Goal: Communication & Community: Answer question/provide support

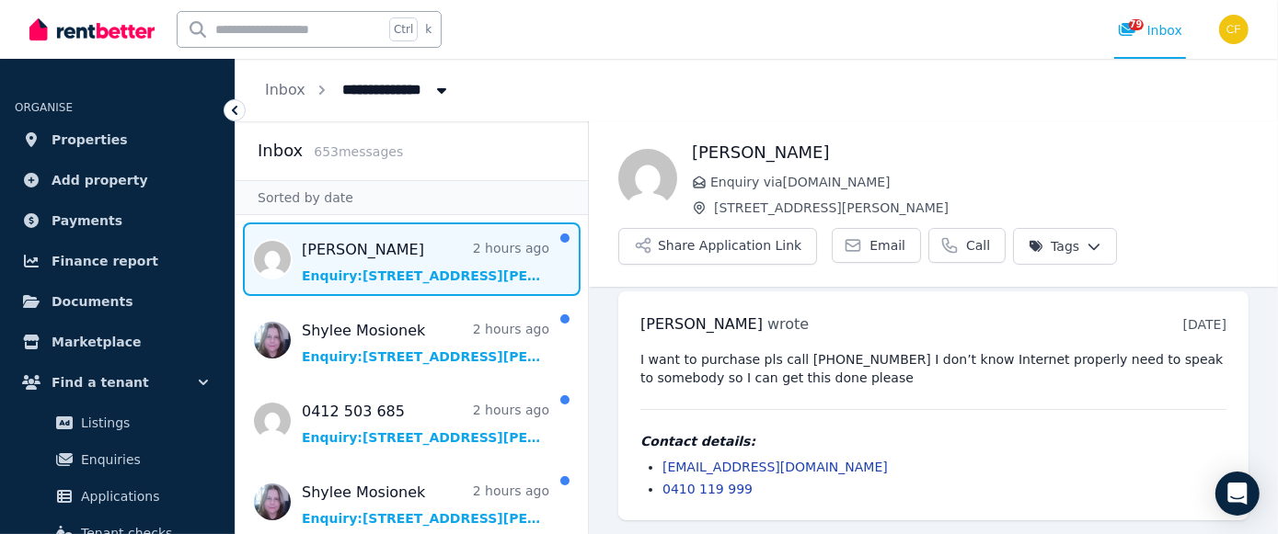
click at [452, 259] on span "Message list" at bounding box center [411, 260] width 352 height 74
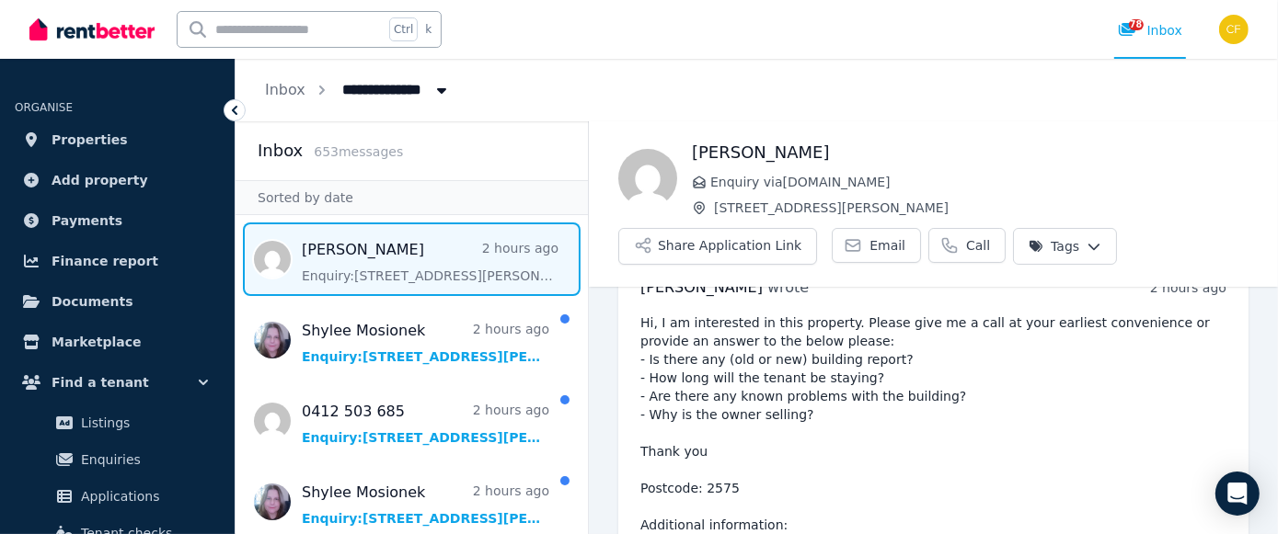
scroll to position [46, 0]
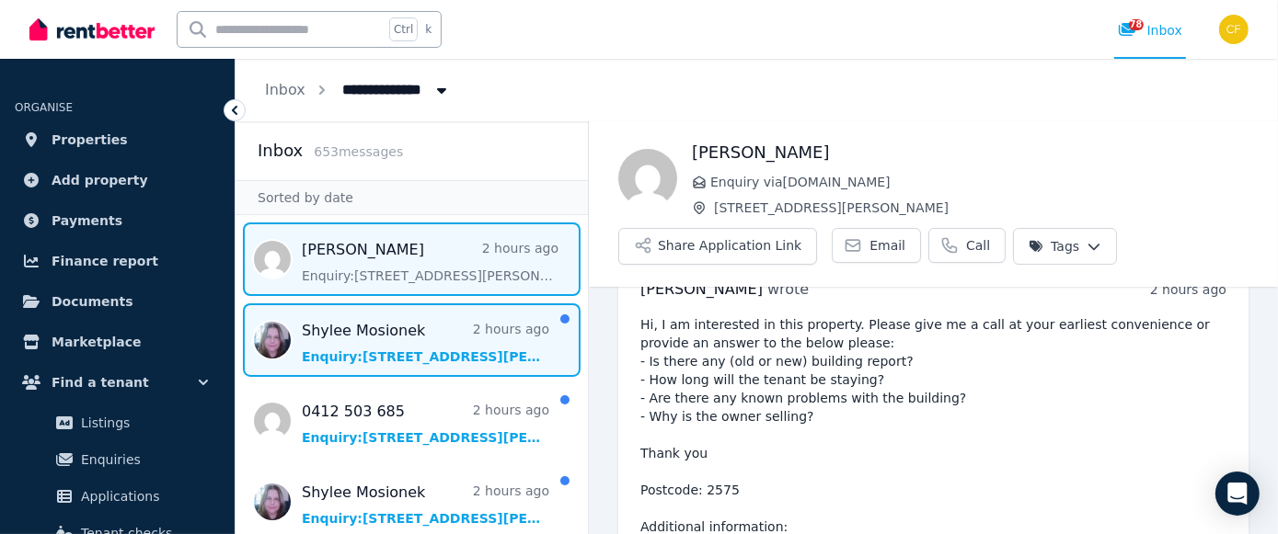
click at [388, 359] on span "Message list" at bounding box center [411, 341] width 352 height 74
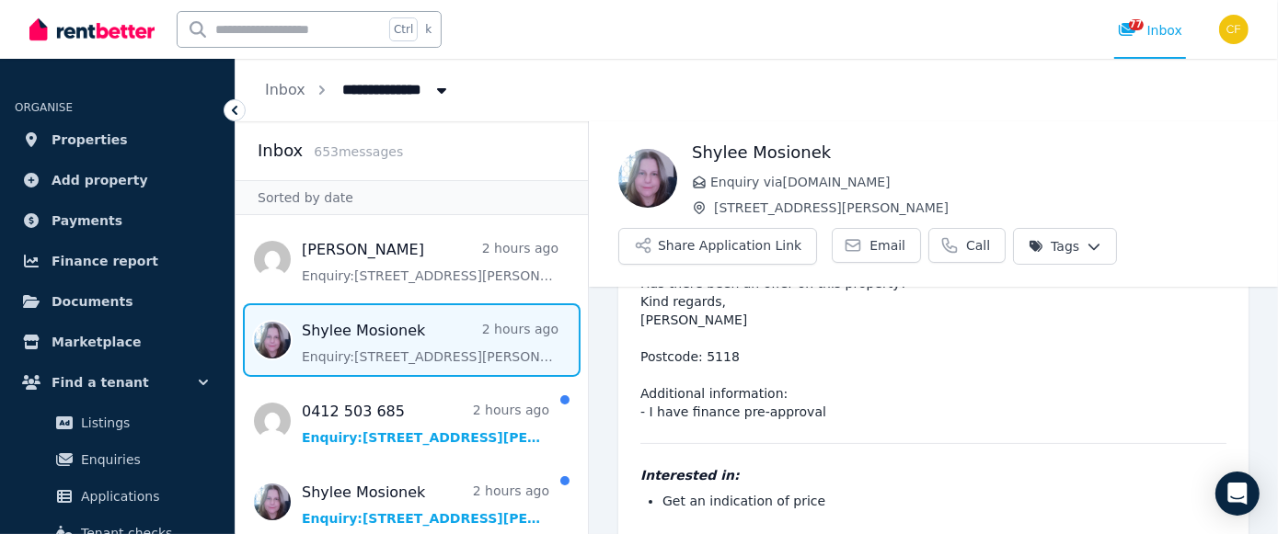
scroll to position [109, 0]
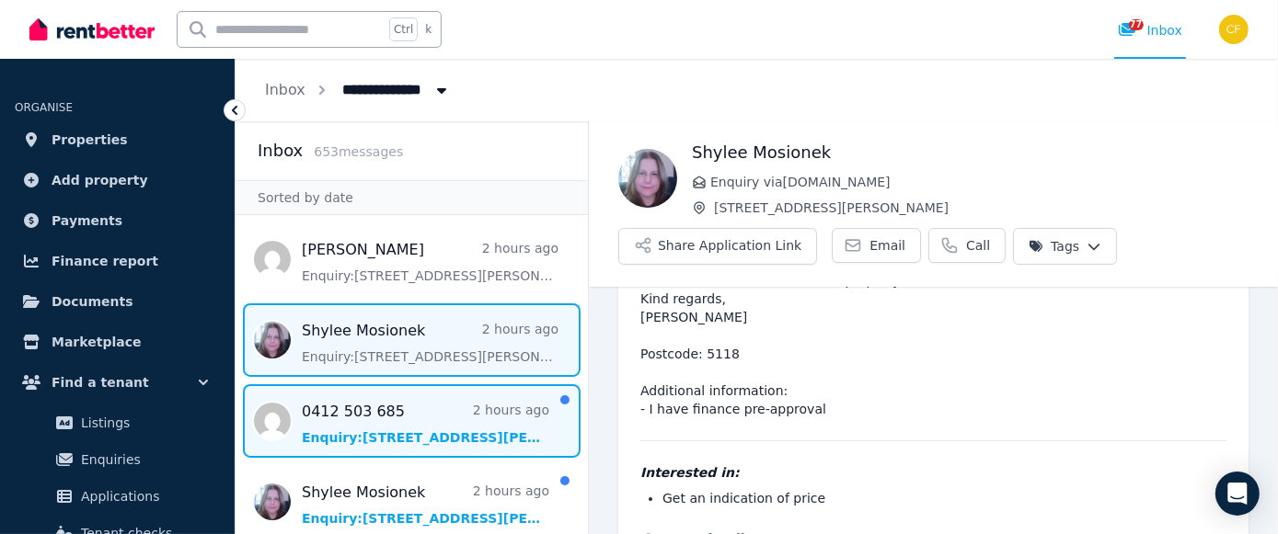
click at [440, 418] on span "Message list" at bounding box center [411, 421] width 352 height 74
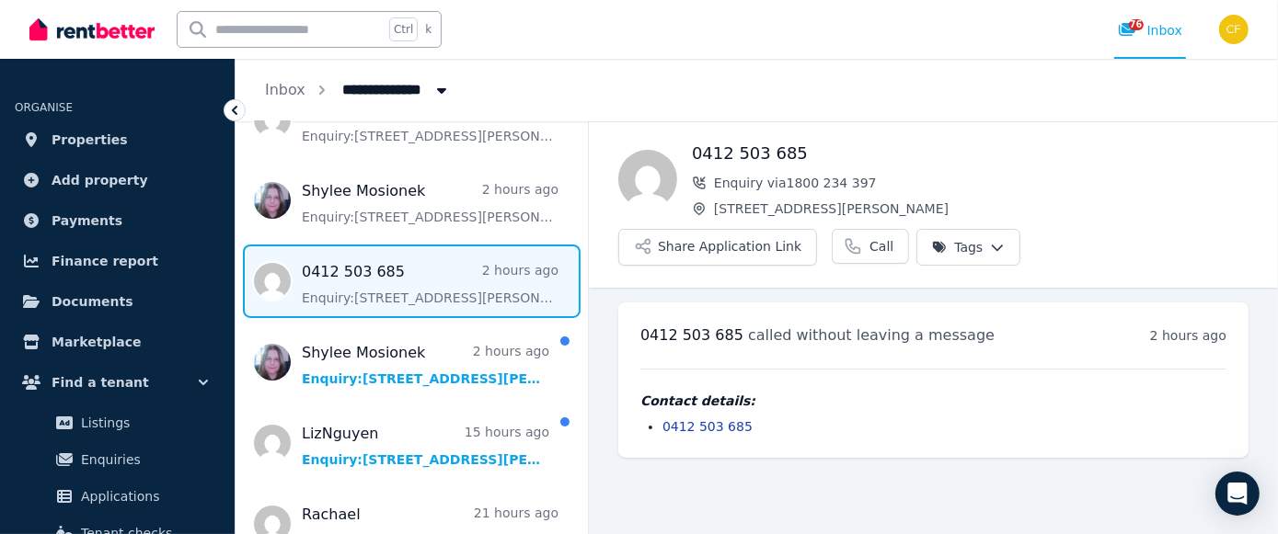
scroll to position [152, 0]
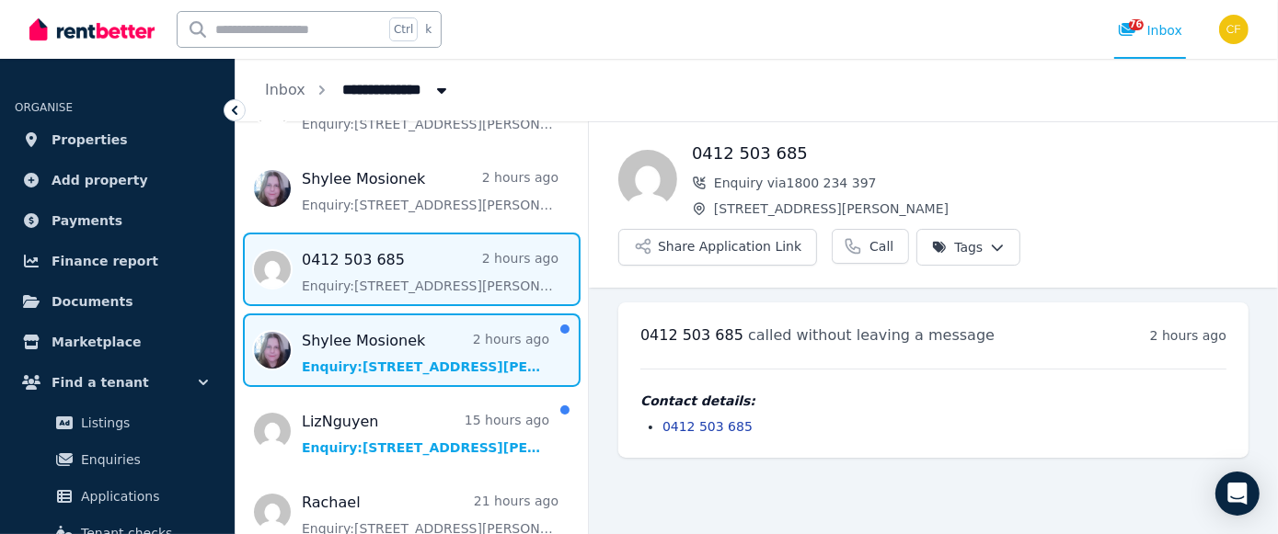
click at [449, 364] on span "Message list" at bounding box center [411, 351] width 352 height 74
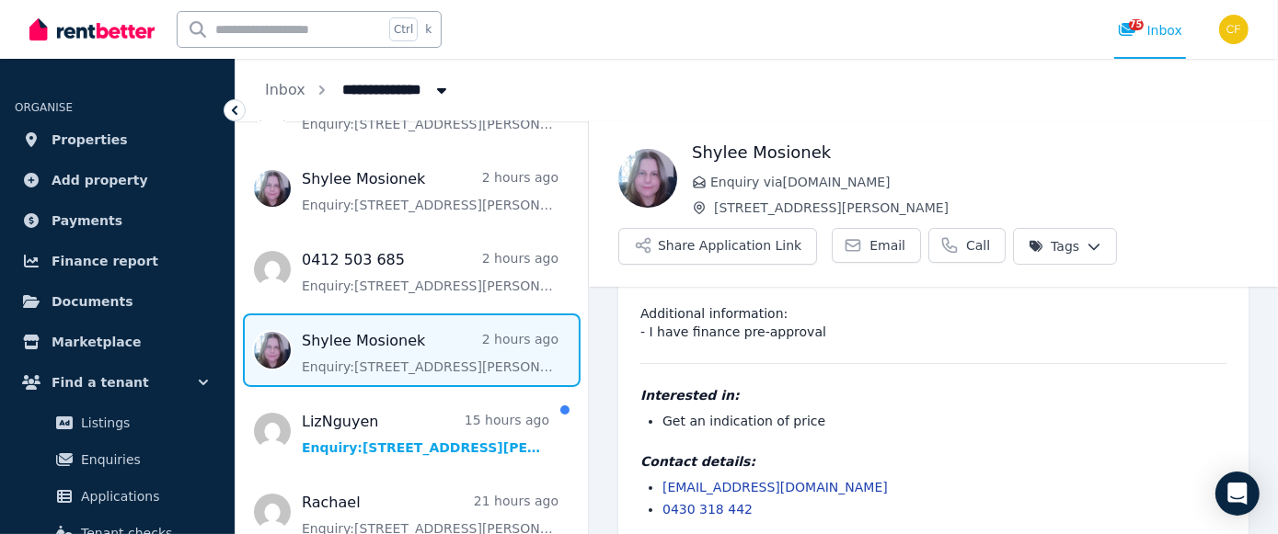
scroll to position [206, 0]
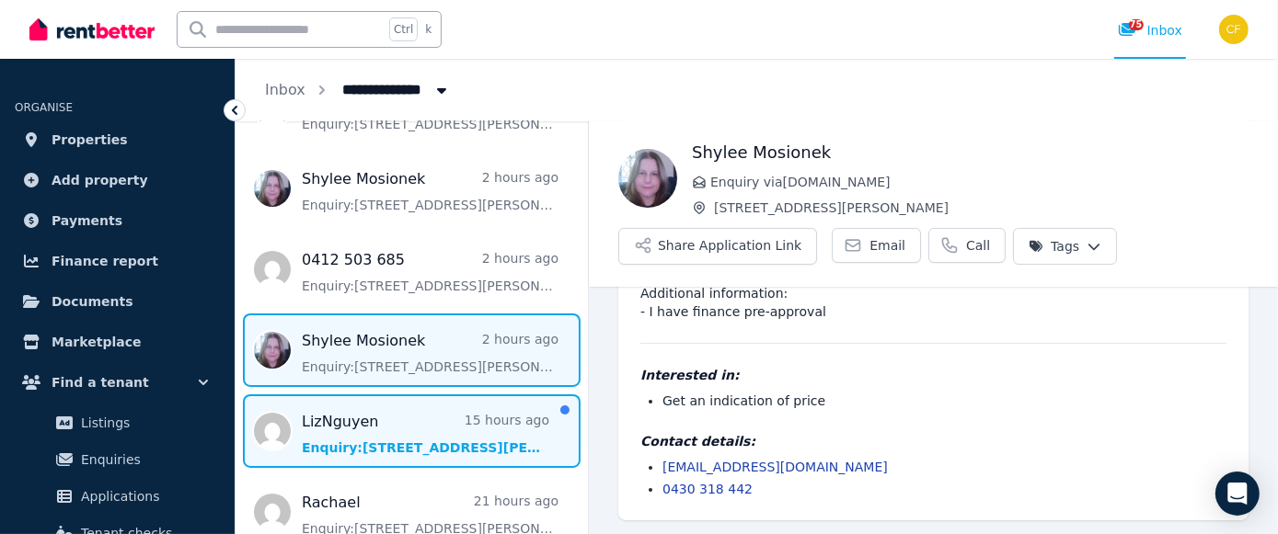
click at [406, 441] on span "Message list" at bounding box center [411, 432] width 352 height 74
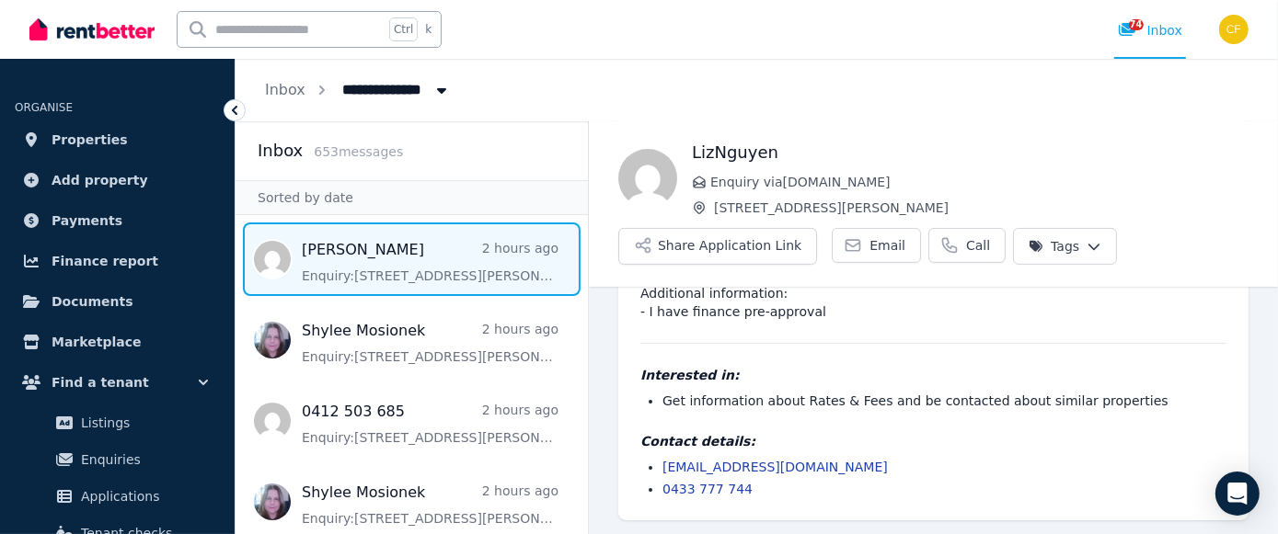
click at [443, 267] on span "Message list" at bounding box center [411, 260] width 352 height 74
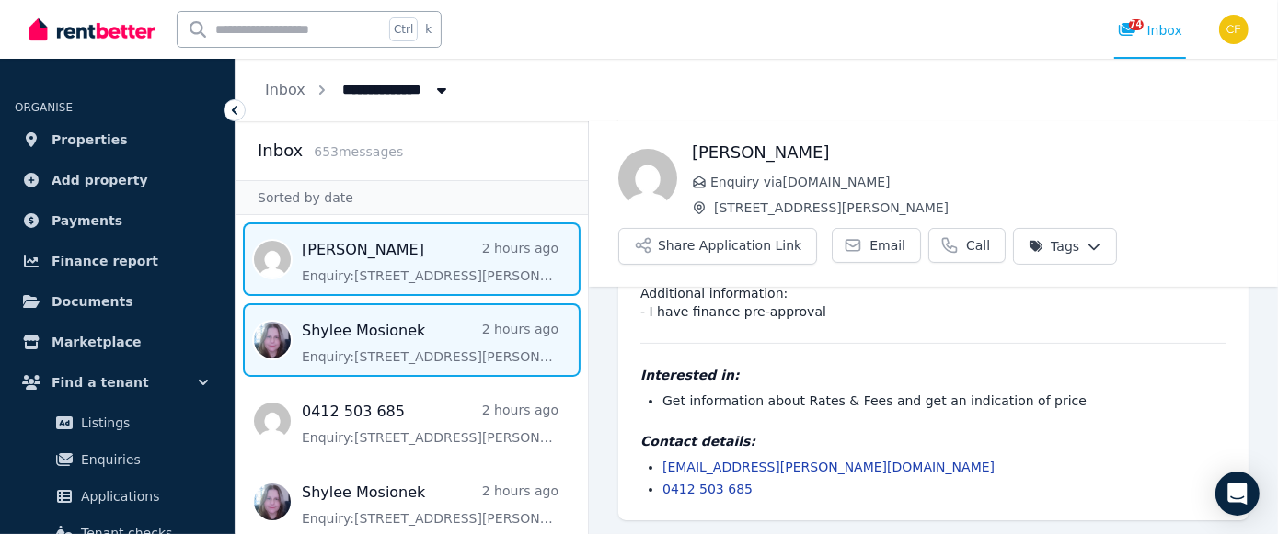
click at [448, 350] on span "Message list" at bounding box center [411, 341] width 352 height 74
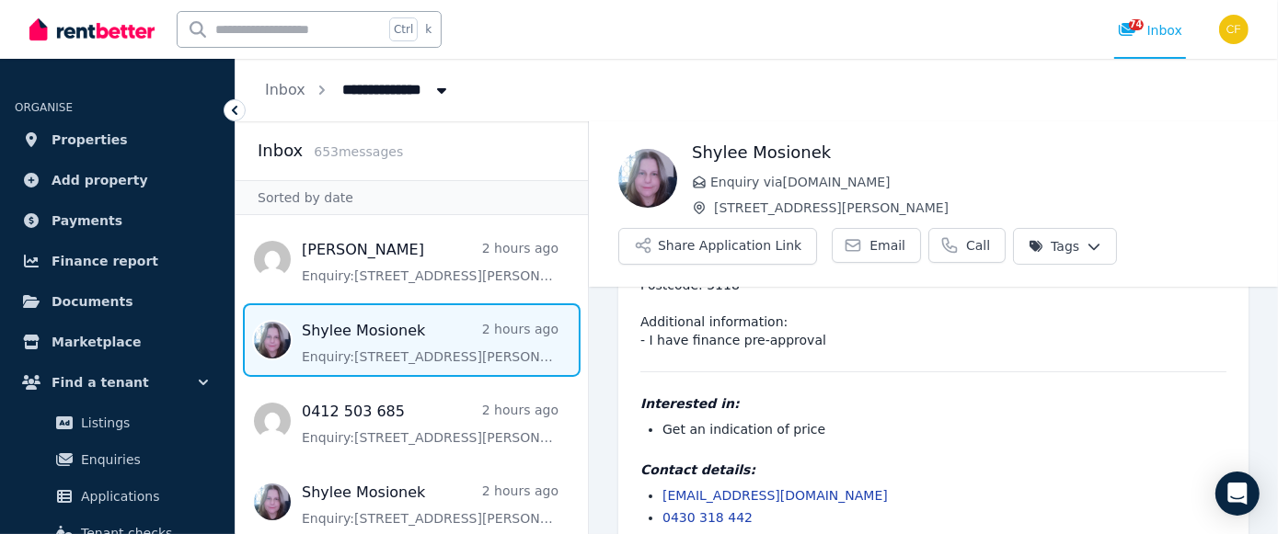
scroll to position [206, 0]
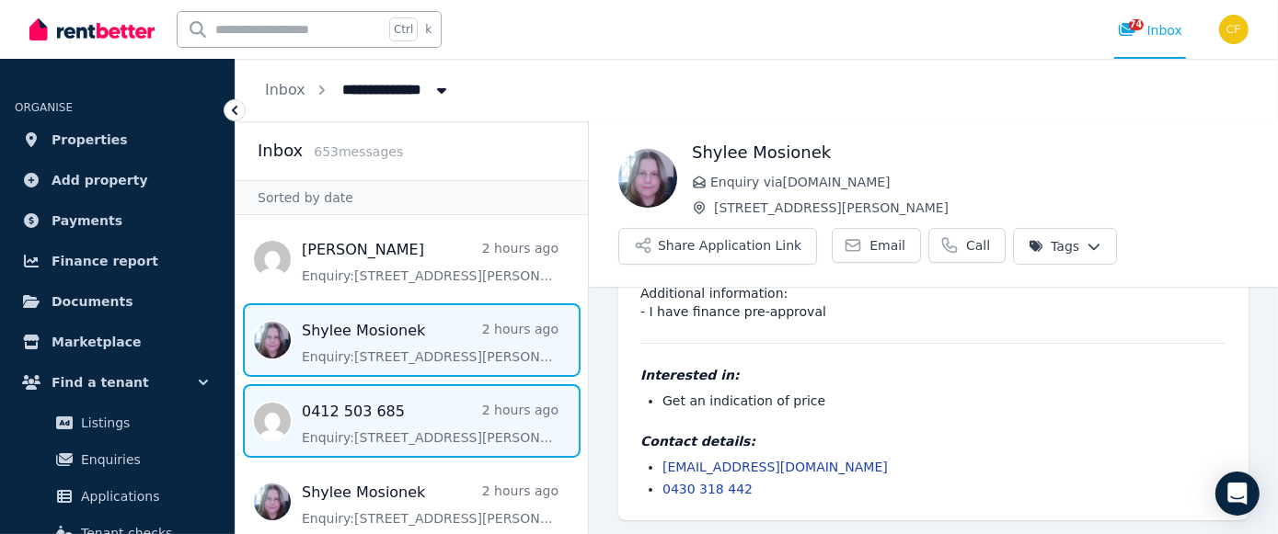
click at [453, 442] on span "Message list" at bounding box center [411, 421] width 352 height 74
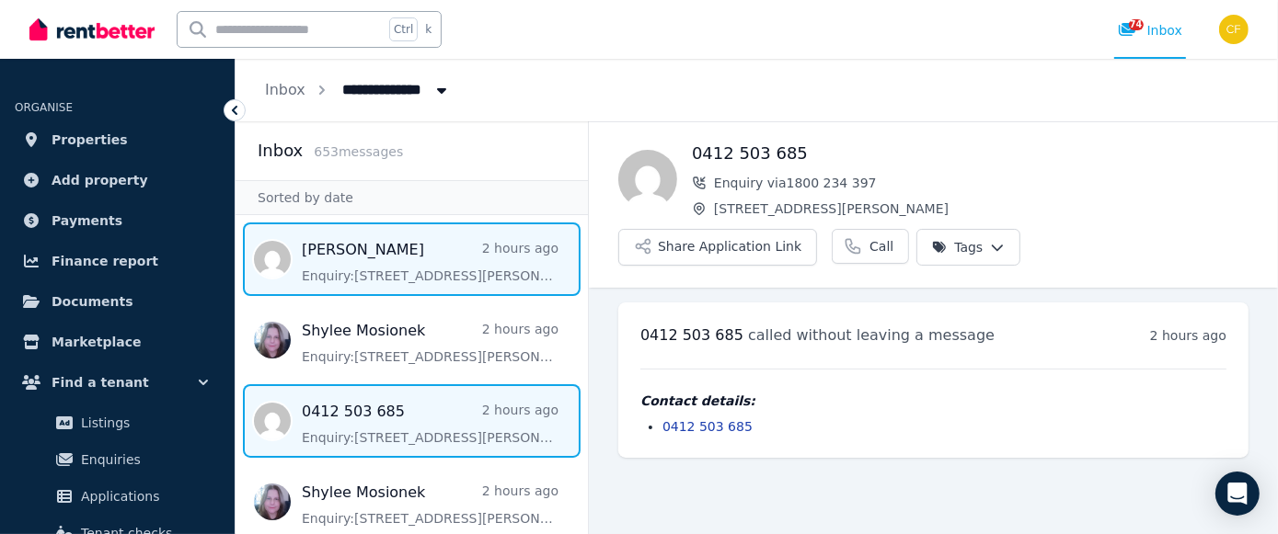
click at [462, 261] on span "Message list" at bounding box center [411, 260] width 352 height 74
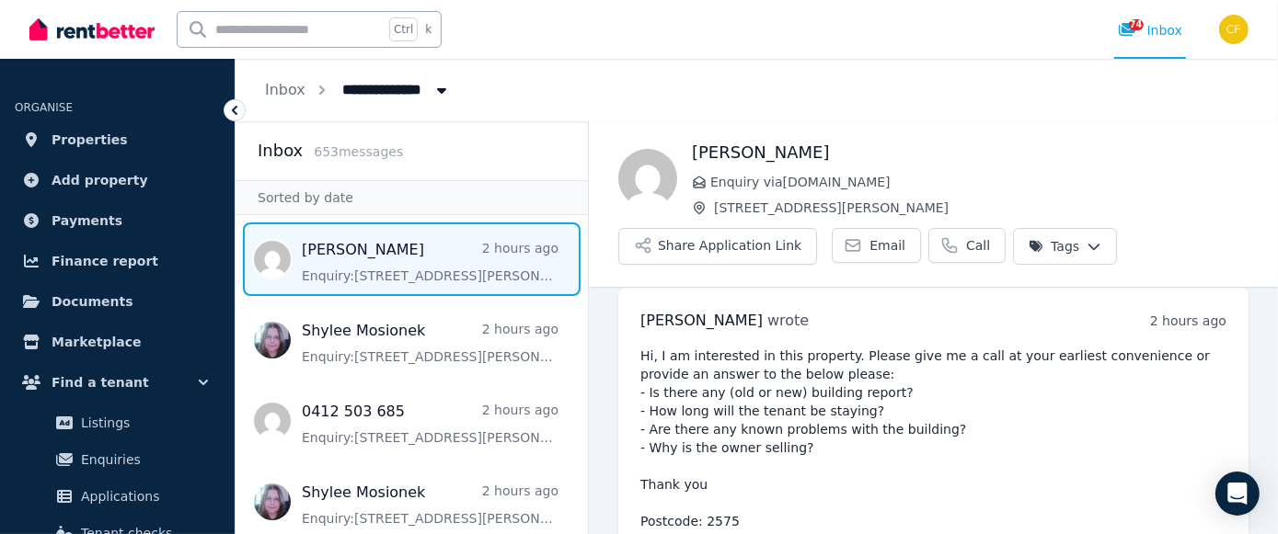
scroll to position [17, 0]
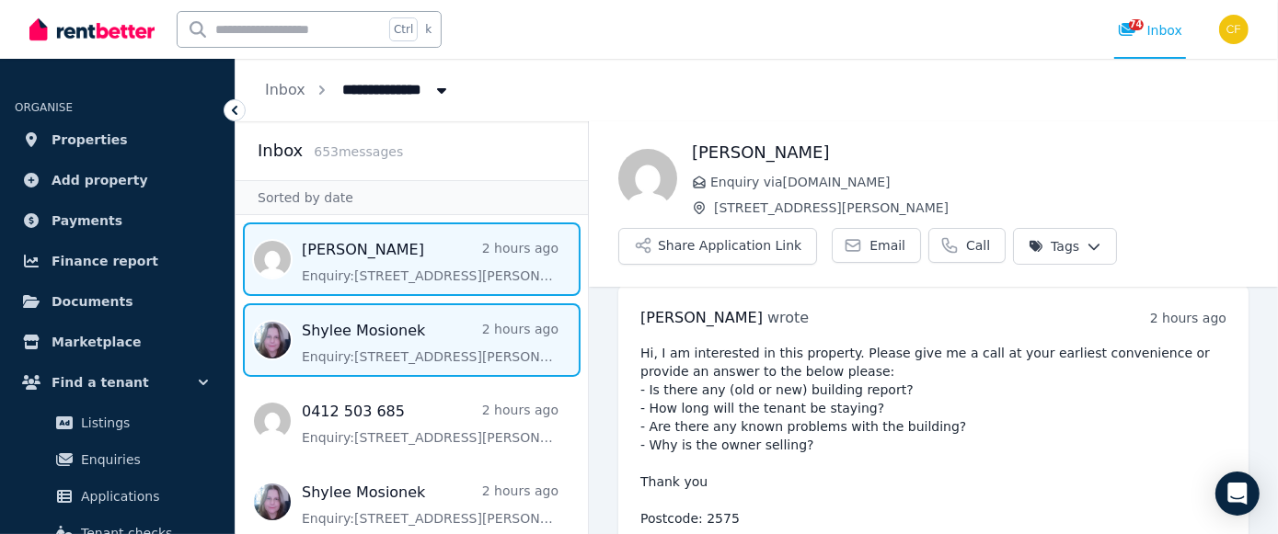
click at [443, 350] on span "Message list" at bounding box center [411, 341] width 352 height 74
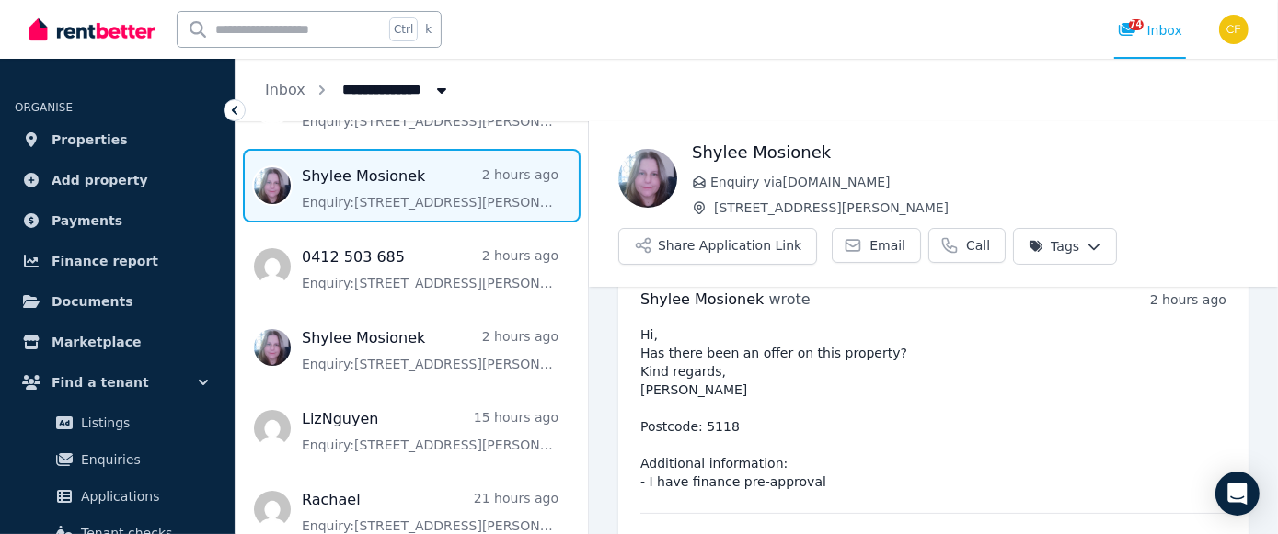
scroll to position [155, 0]
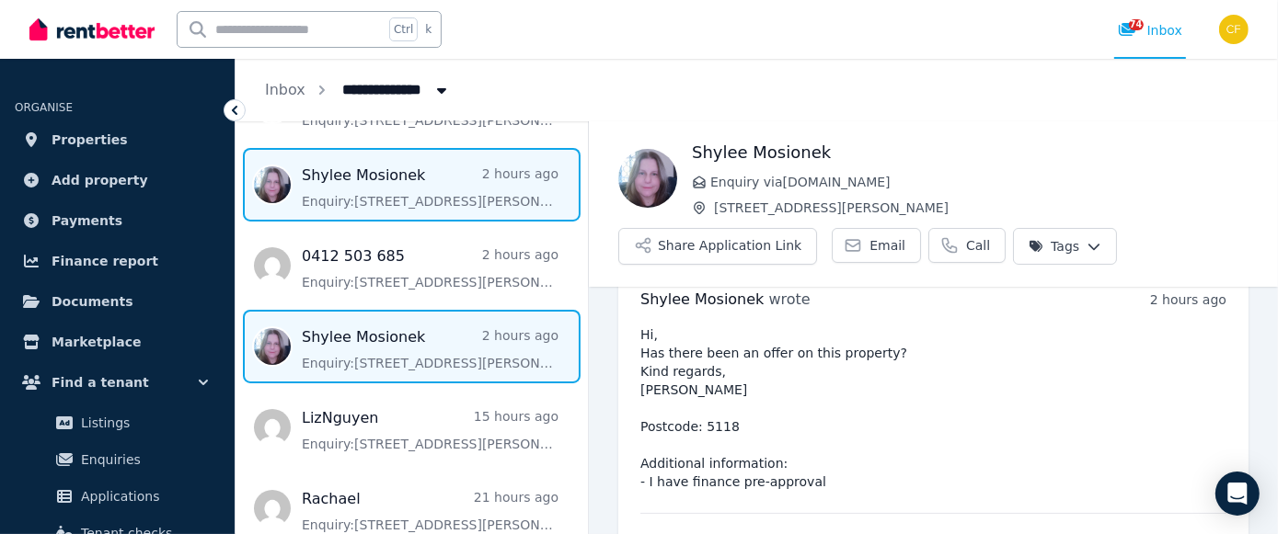
click at [447, 352] on span "Message list" at bounding box center [411, 347] width 352 height 74
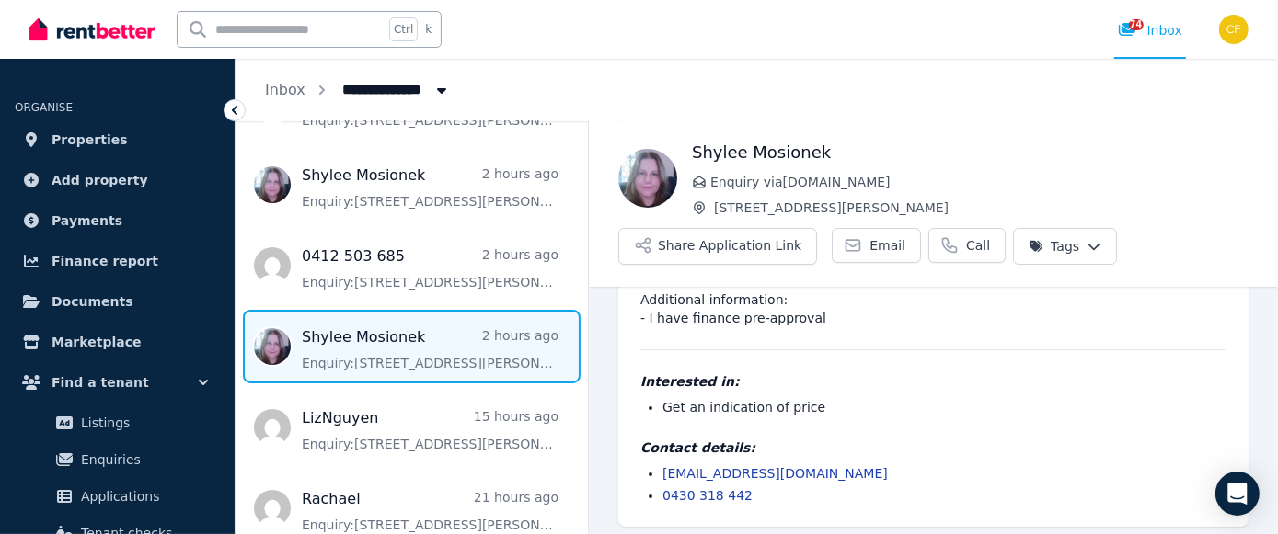
scroll to position [206, 0]
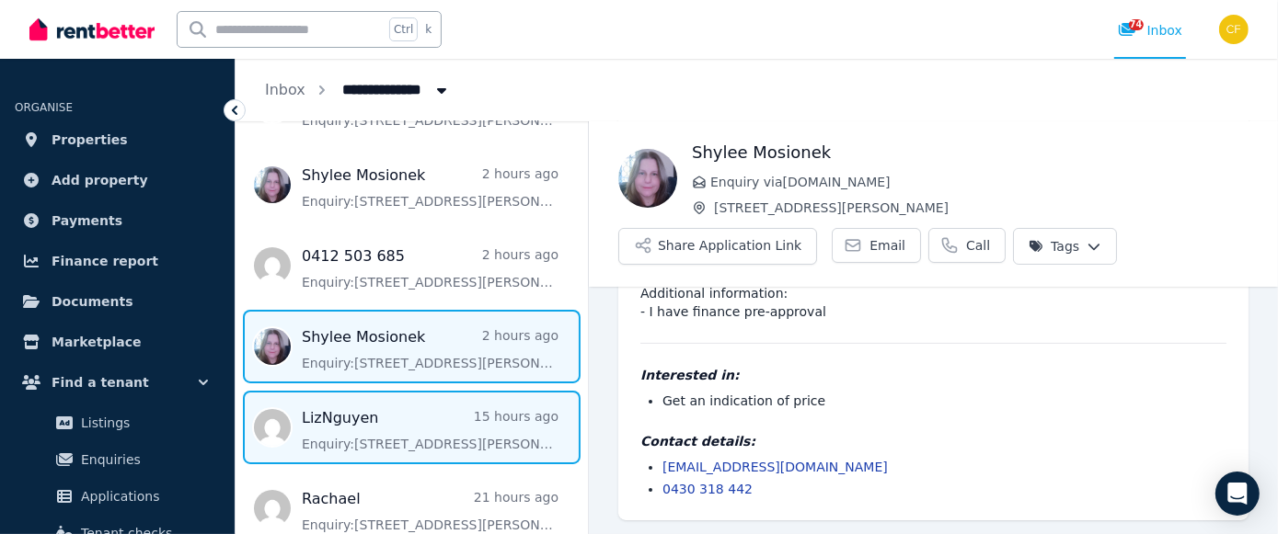
click at [443, 418] on span "Message list" at bounding box center [411, 428] width 352 height 74
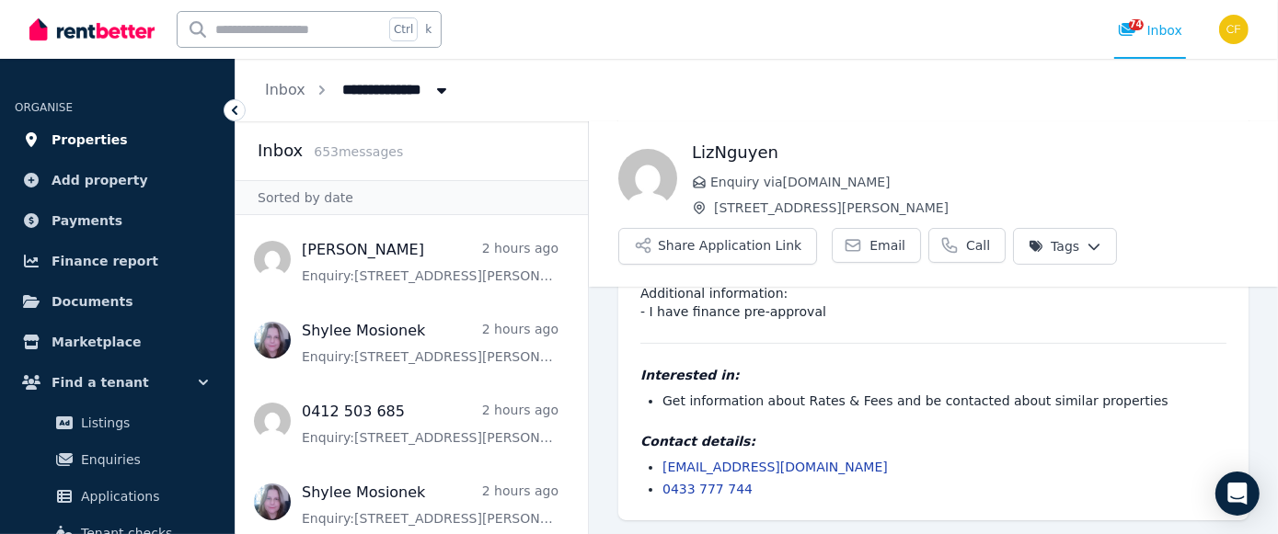
click at [101, 145] on span "Properties" at bounding box center [90, 140] width 76 height 22
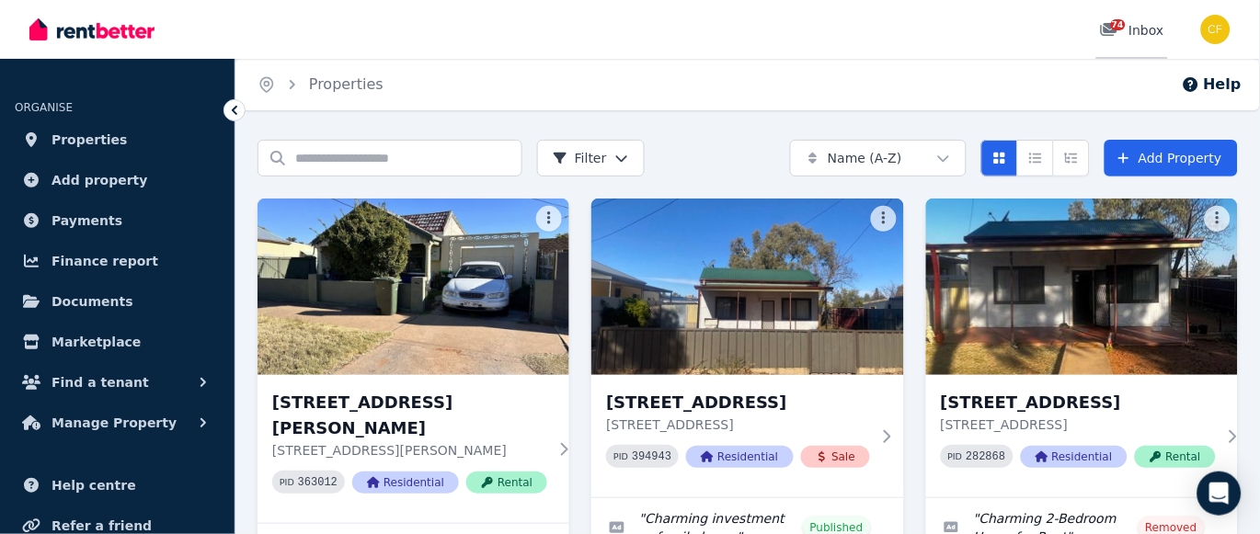
click at [1124, 29] on span "74" at bounding box center [1118, 24] width 15 height 11
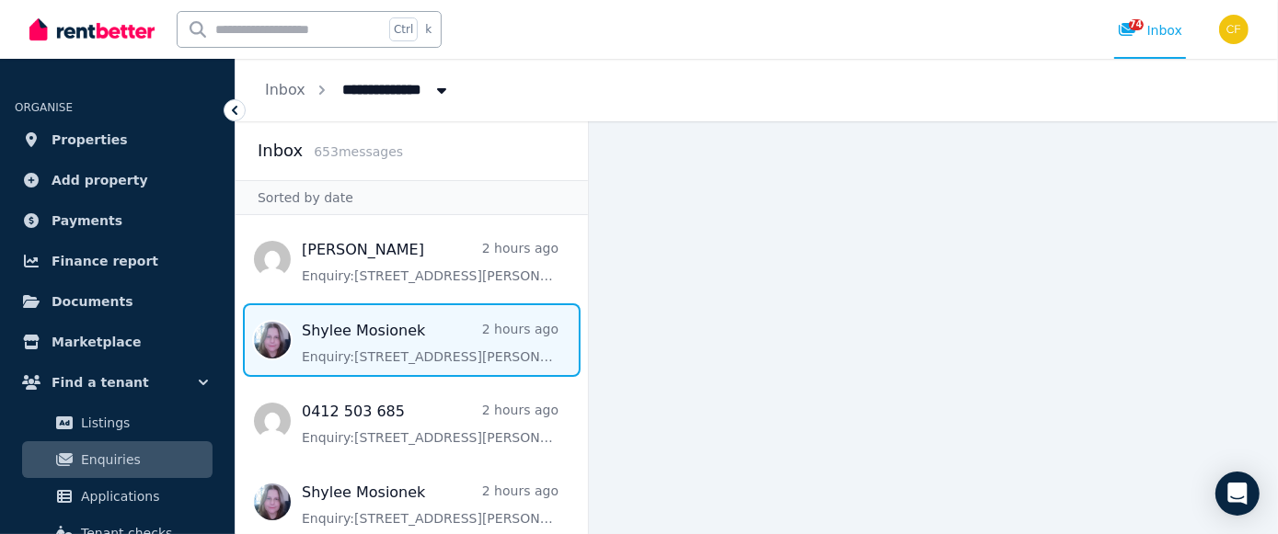
click at [452, 337] on span "Message list" at bounding box center [411, 341] width 352 height 74
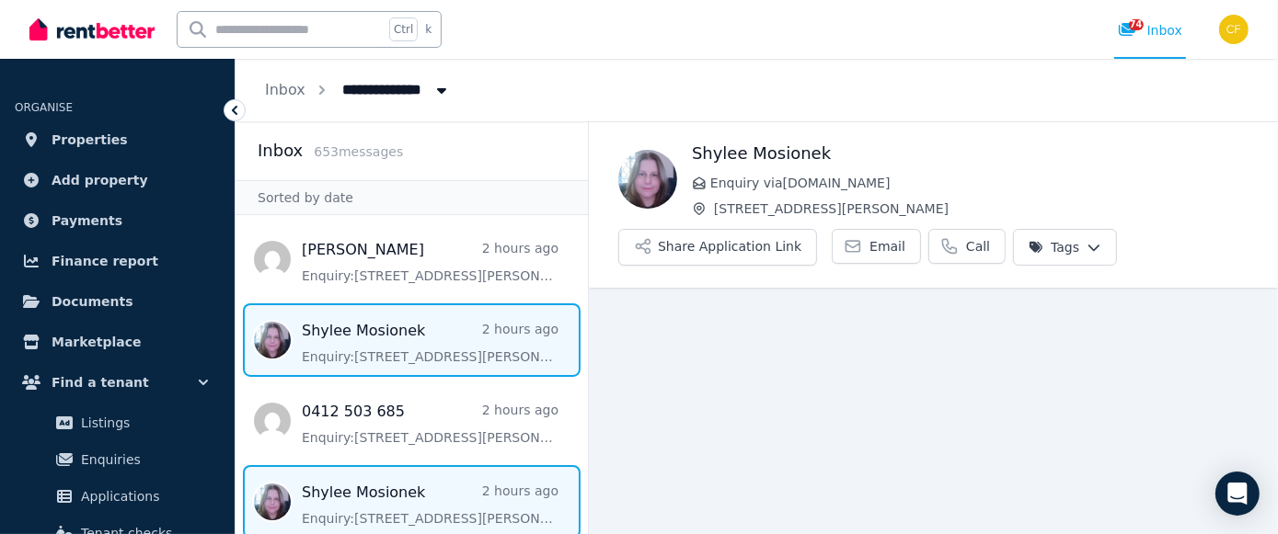
click at [418, 498] on span "Message list" at bounding box center [411, 502] width 352 height 74
click at [453, 348] on span "Message list" at bounding box center [411, 341] width 352 height 74
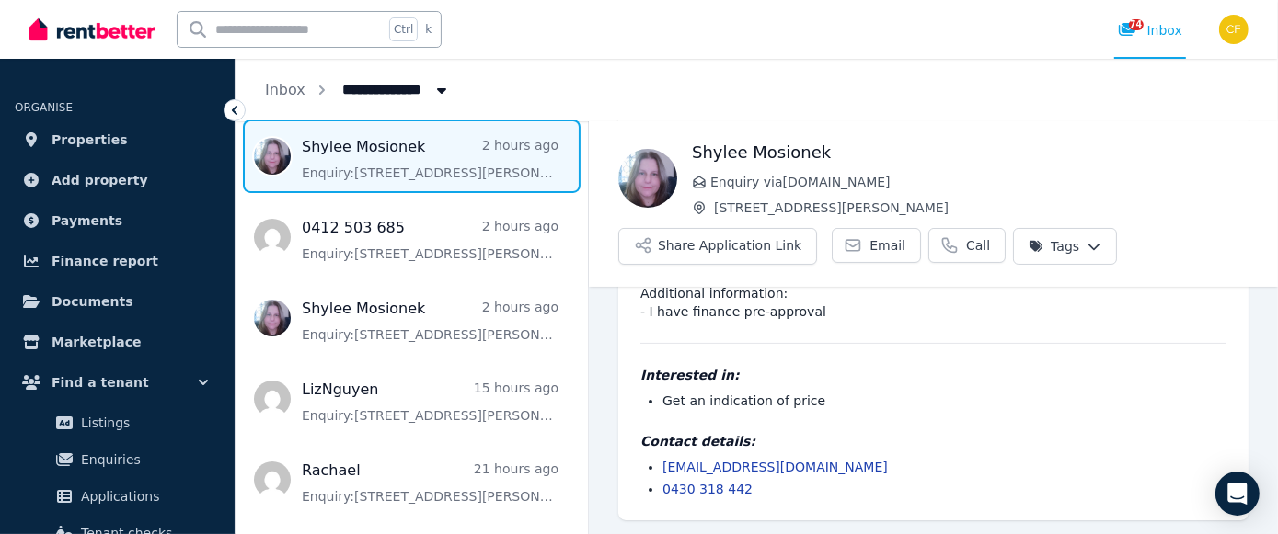
scroll to position [189, 0]
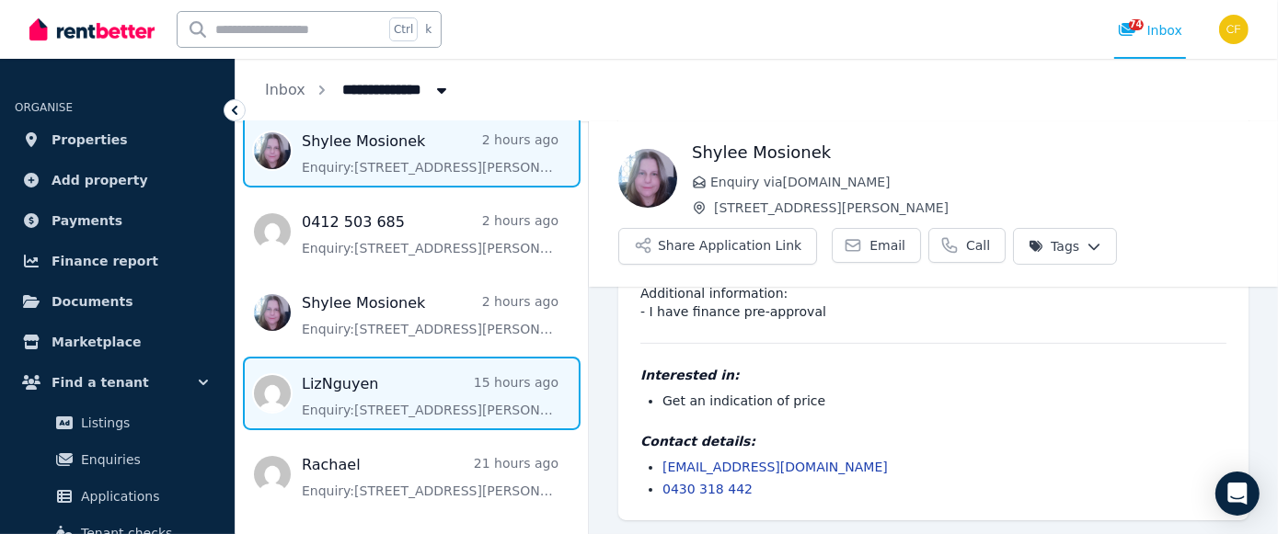
click at [435, 425] on span "Message list" at bounding box center [411, 394] width 352 height 74
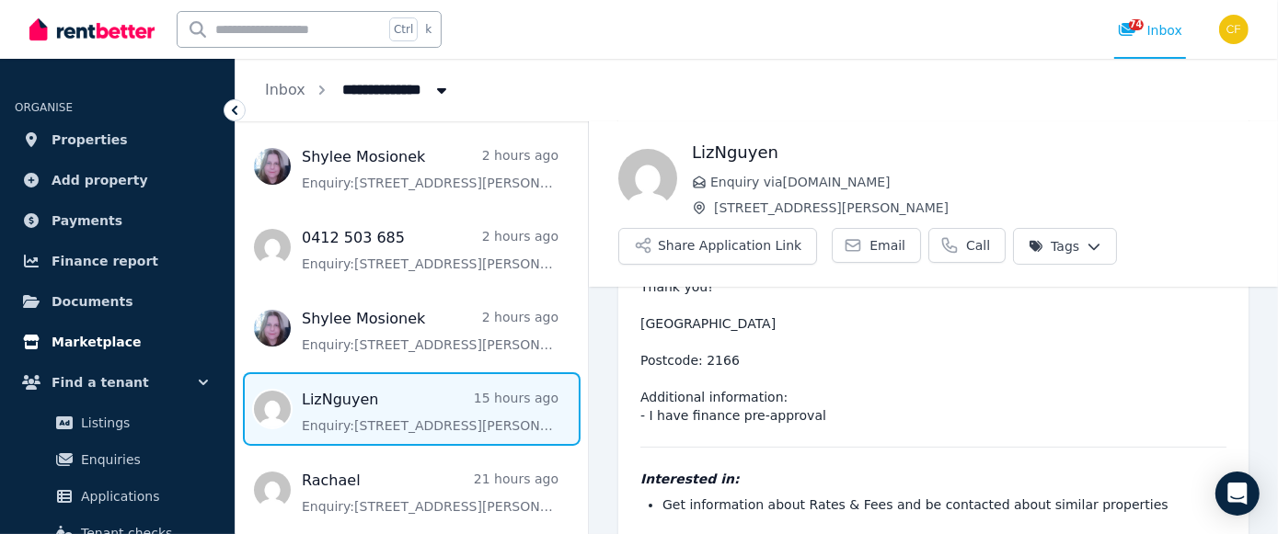
scroll to position [140, 0]
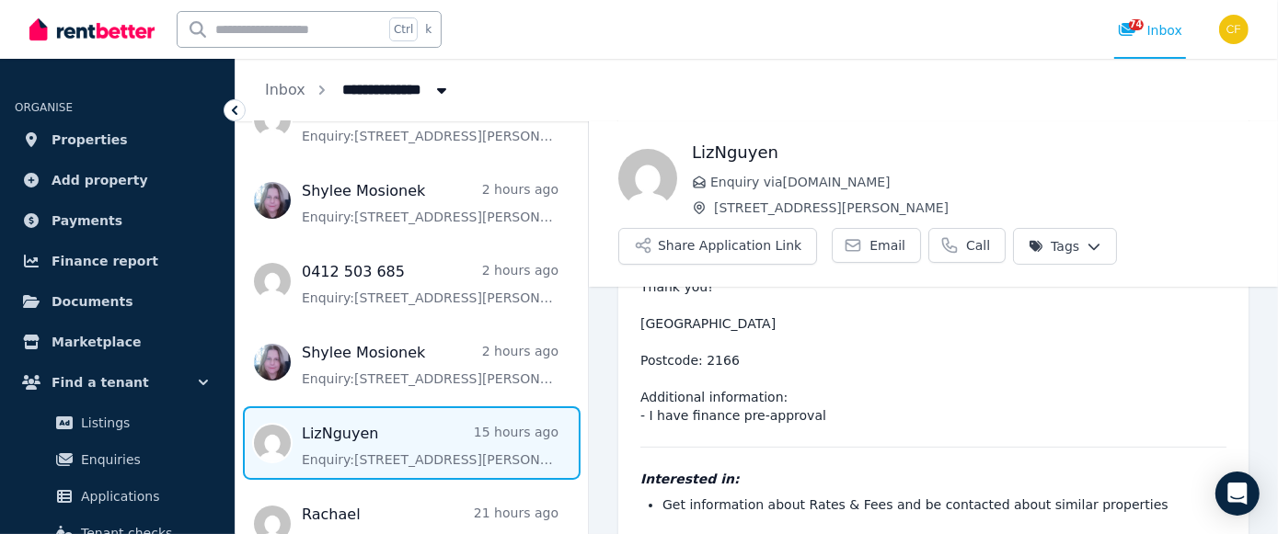
click at [718, 283] on div "LizNguyen Enquiry via RealEstate.com.au 352 Williams St, Broken Hill Share Appl…" at bounding box center [933, 204] width 689 height 166
click at [97, 331] on span "Marketplace" at bounding box center [96, 342] width 89 height 22
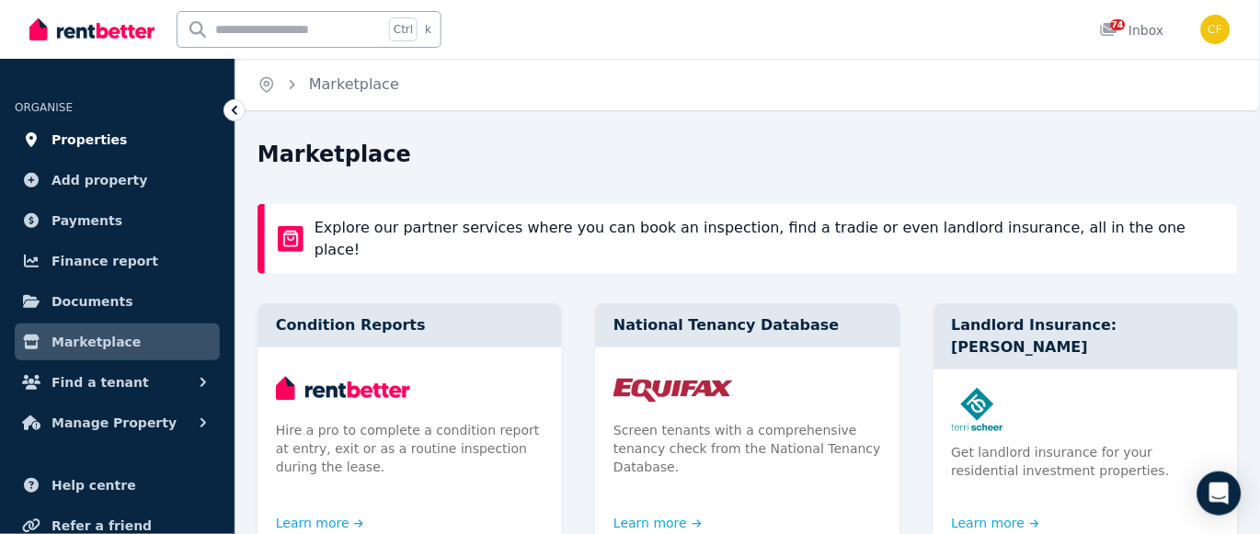
click at [90, 143] on span "Properties" at bounding box center [90, 140] width 76 height 22
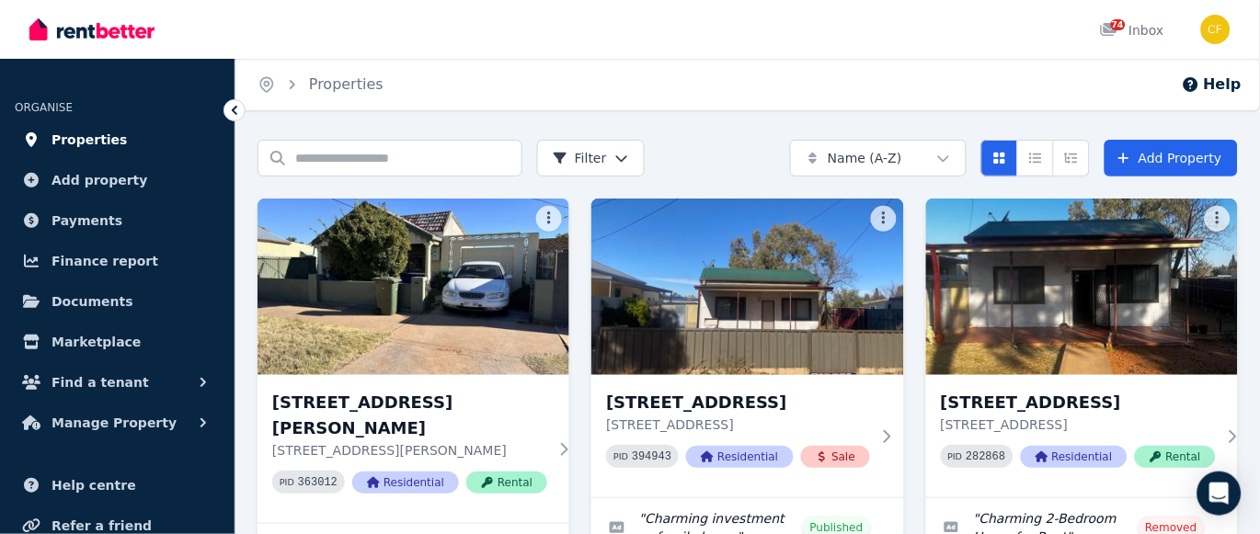
click at [85, 134] on span "Properties" at bounding box center [90, 140] width 76 height 22
click at [69, 145] on span "Properties" at bounding box center [90, 140] width 76 height 22
click at [1111, 12] on link "74 Inbox" at bounding box center [1132, 29] width 72 height 59
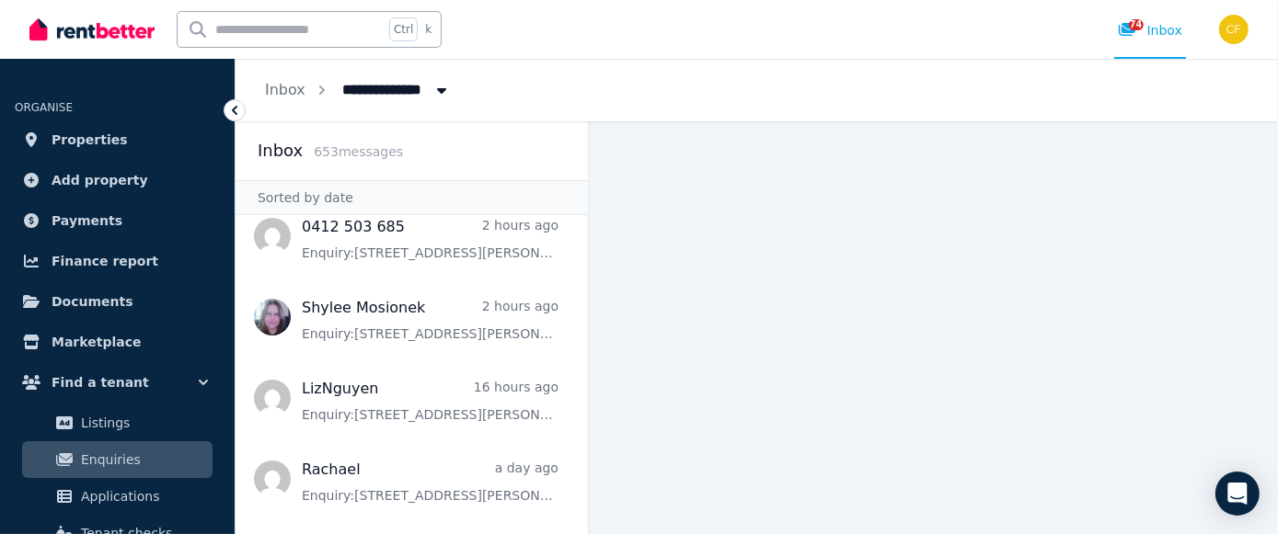
scroll to position [187, 0]
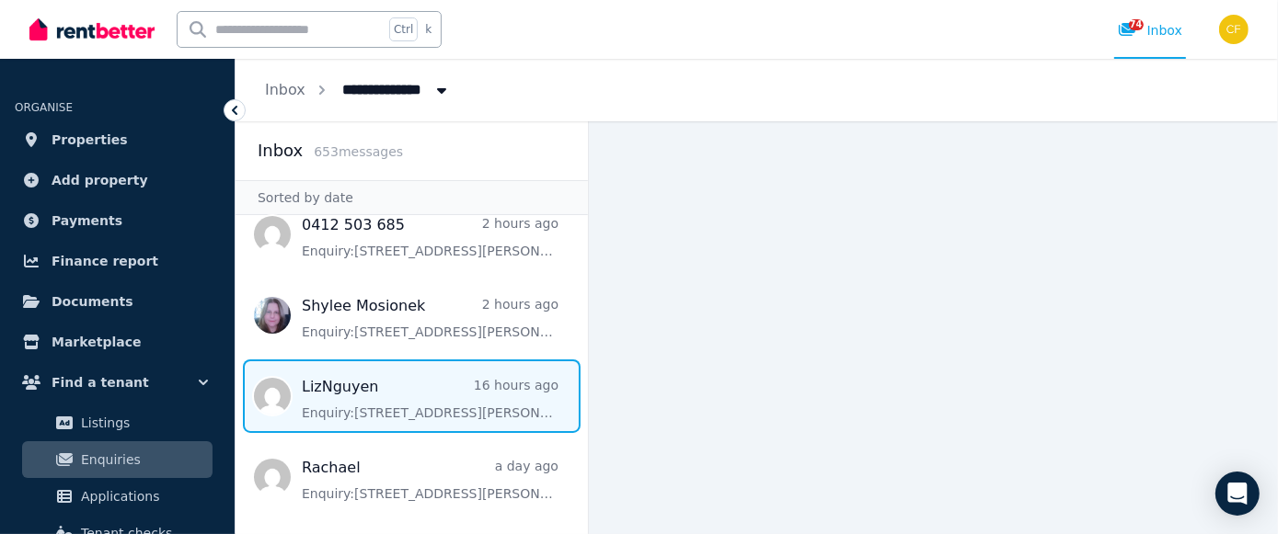
click at [320, 404] on span "Message list" at bounding box center [411, 397] width 352 height 74
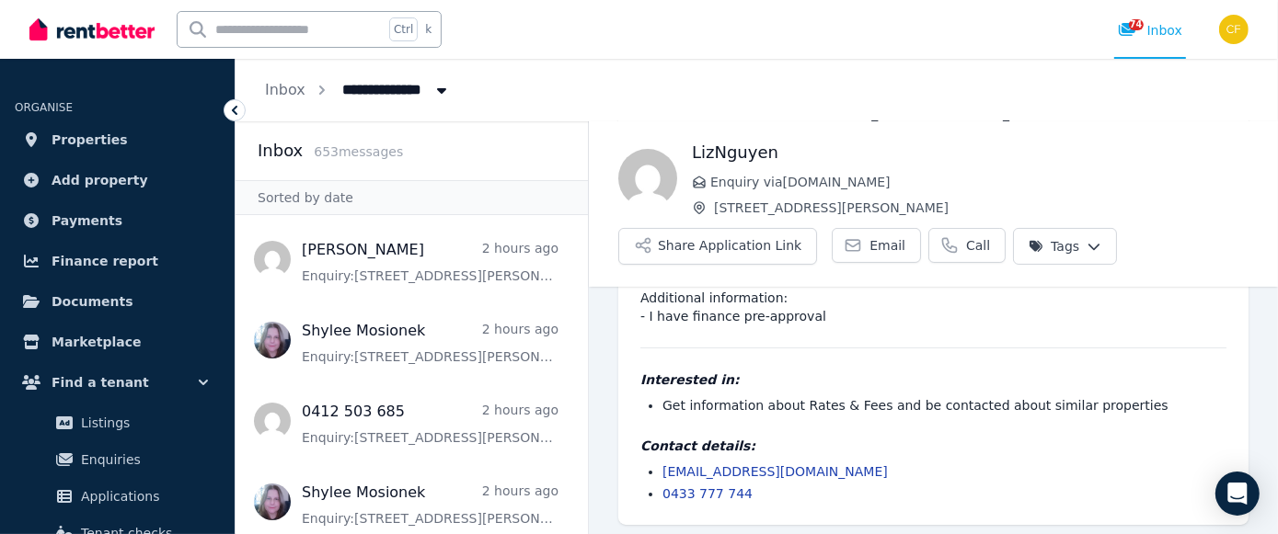
scroll to position [298, 0]
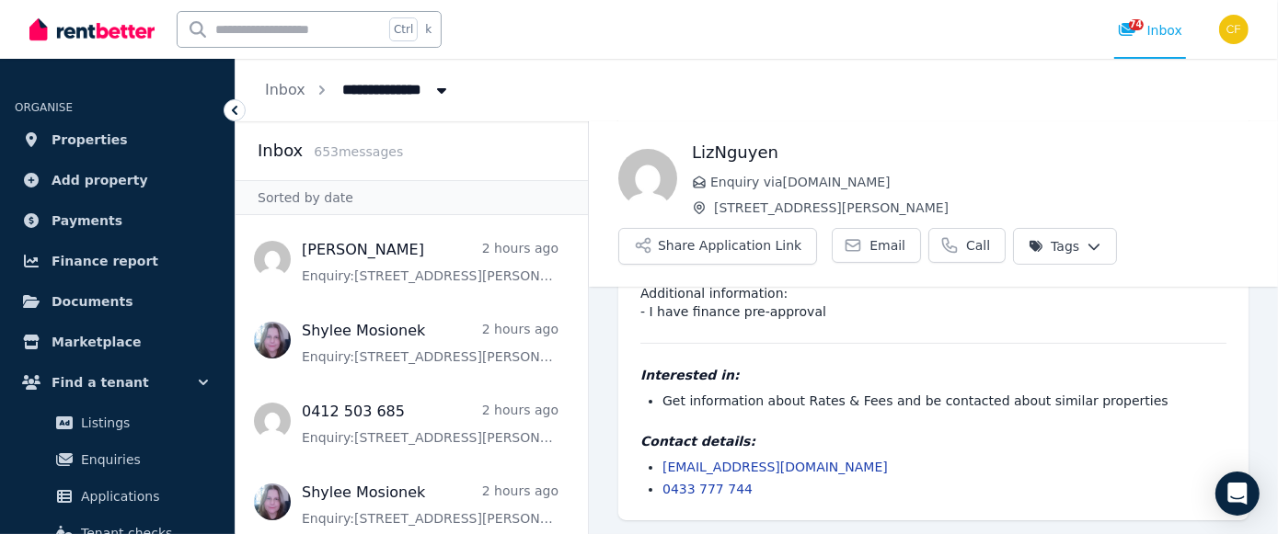
click at [732, 355] on div "Hi Admin, I would like to offer for this 352 William st, 138k. I have pre appro…" at bounding box center [933, 280] width 586 height 435
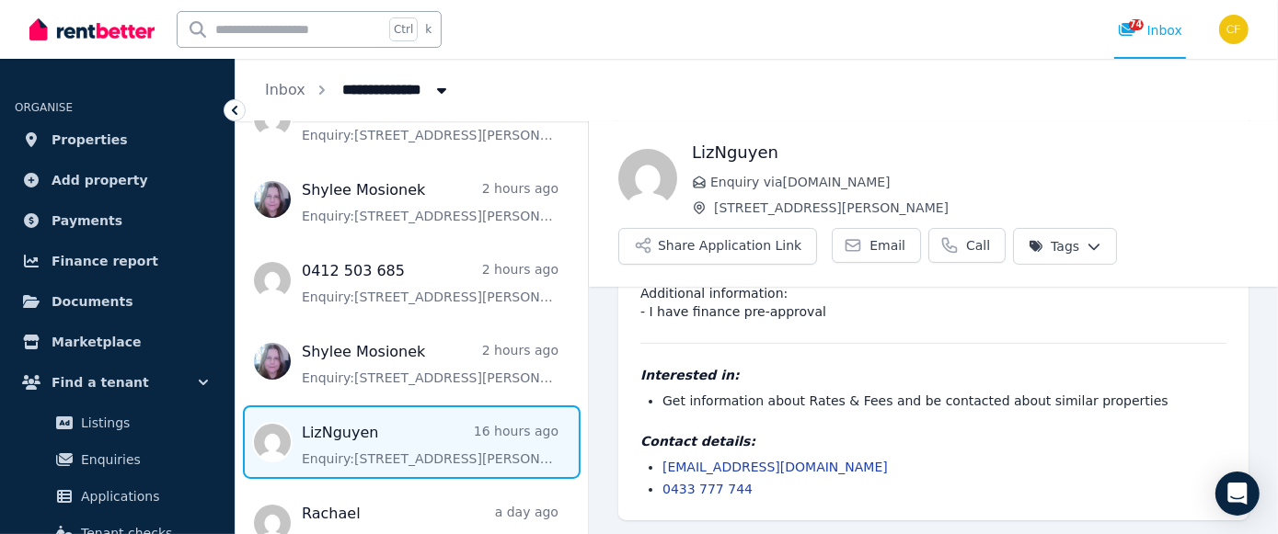
scroll to position [143, 0]
click at [728, 467] on link "lys777744@gmail.com" at bounding box center [774, 467] width 225 height 15
